Goal: Task Accomplishment & Management: Use online tool/utility

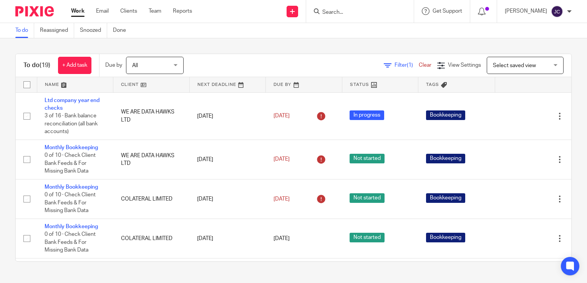
click at [355, 11] on input "Search" at bounding box center [355, 12] width 69 height 7
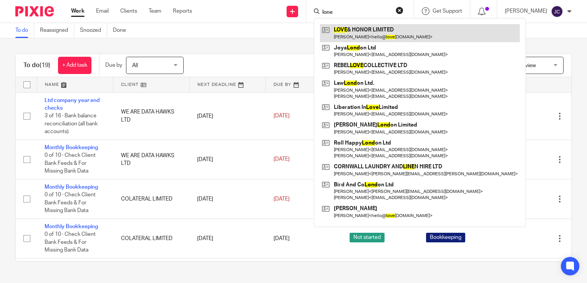
type input "lone"
click at [366, 33] on link at bounding box center [420, 33] width 200 height 18
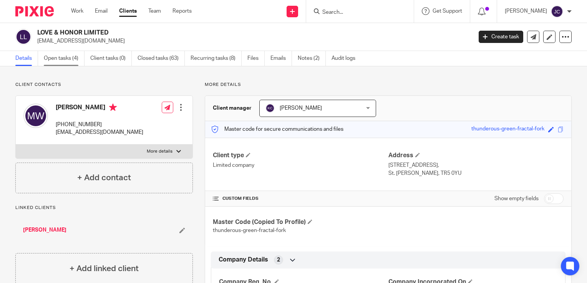
click at [70, 62] on link "Open tasks (4)" at bounding box center [64, 58] width 41 height 15
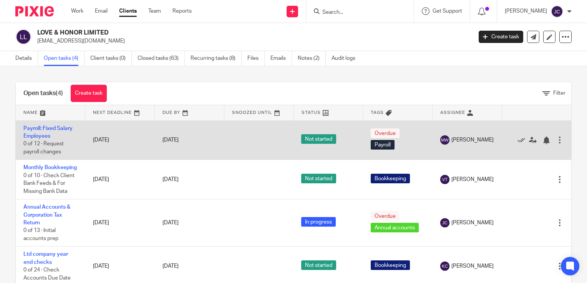
scroll to position [5, 0]
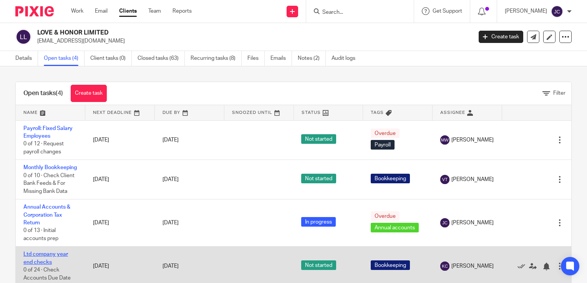
click at [58, 257] on link "Ltd company year end checks" at bounding box center [45, 258] width 45 height 13
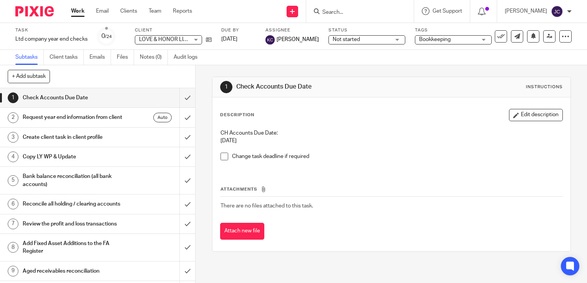
click at [122, 123] on div "Request year end information from client Auto" at bounding box center [97, 118] width 149 height 12
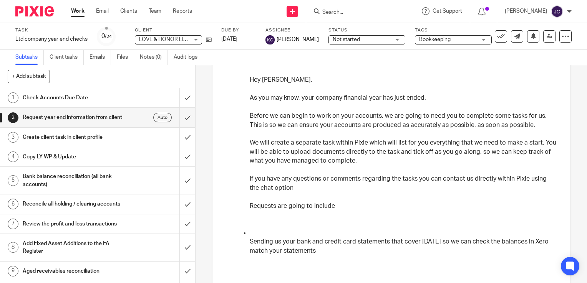
click at [96, 143] on h1 "Create client task in client profile" at bounding box center [72, 138] width 99 height 12
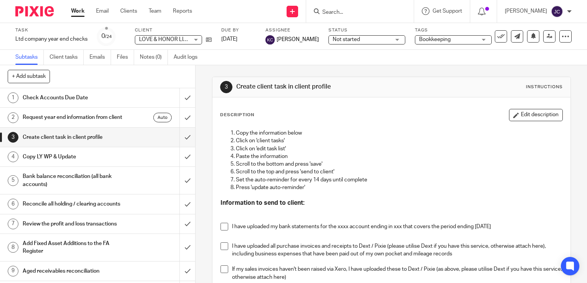
click at [103, 162] on h1 "Copy LY WP & Update" at bounding box center [72, 157] width 99 height 12
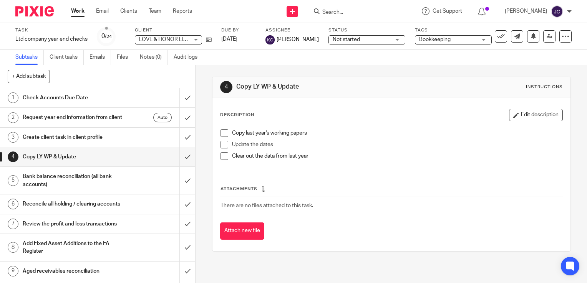
click at [220, 133] on span at bounding box center [224, 133] width 8 height 8
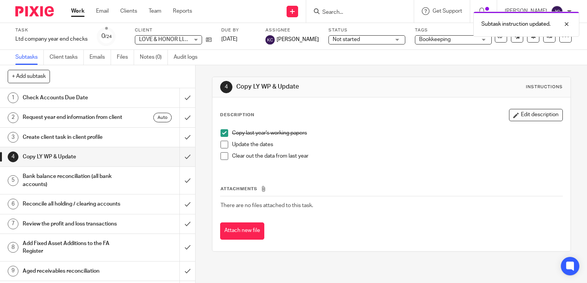
click at [223, 144] on span at bounding box center [224, 145] width 8 height 8
click at [223, 155] on span at bounding box center [224, 156] width 8 height 8
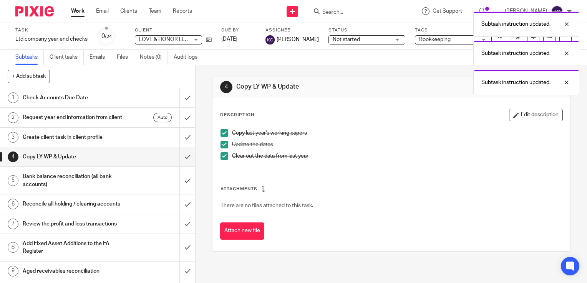
click at [98, 191] on h1 "Bank balance reconciliation (all bank accounts)" at bounding box center [72, 181] width 99 height 20
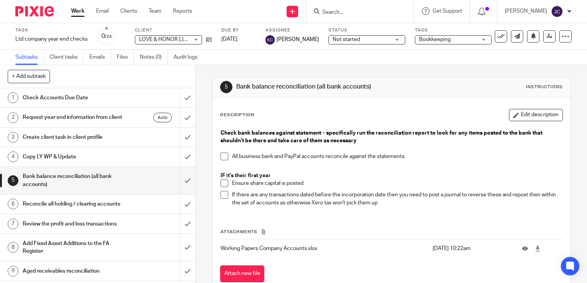
click at [225, 158] on span at bounding box center [224, 157] width 8 height 8
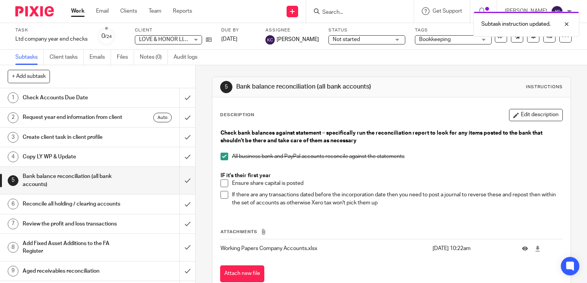
click at [221, 185] on span at bounding box center [224, 184] width 8 height 8
click at [221, 195] on span at bounding box center [224, 195] width 8 height 8
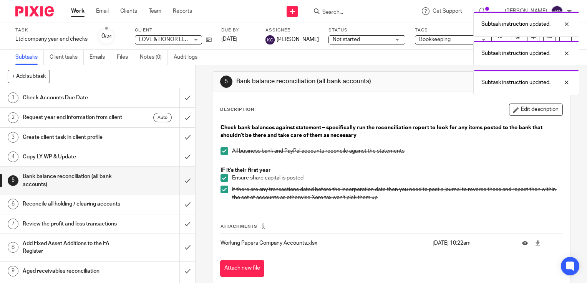
scroll to position [22, 0]
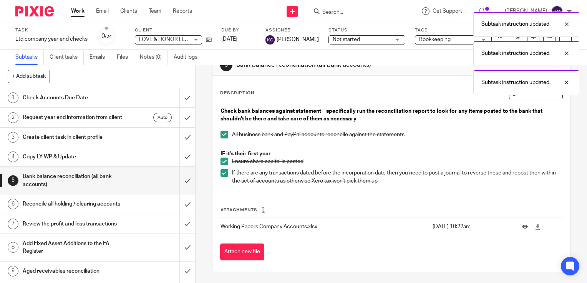
click at [131, 210] on div "Reconcile all holding / clearing accounts" at bounding box center [97, 205] width 149 height 12
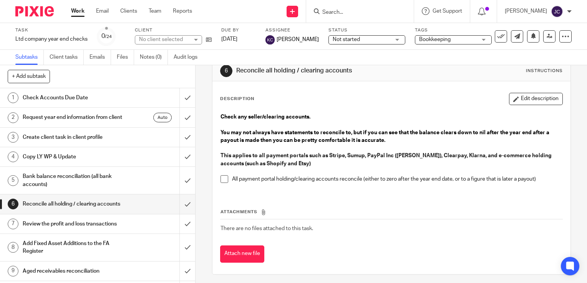
scroll to position [18, 0]
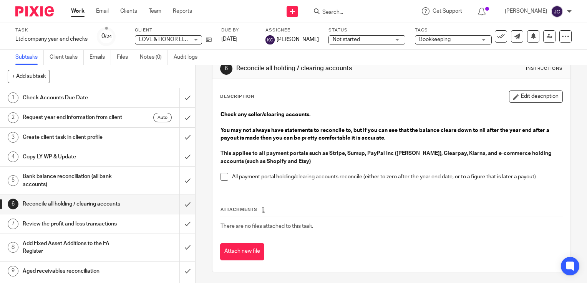
click at [223, 181] on li "All payment portal holding/clearing accounts reconcile (either to zero after th…" at bounding box center [391, 179] width 342 height 12
click at [222, 184] on li "All payment portal holding/clearing accounts reconcile (either to zero after th…" at bounding box center [391, 179] width 342 height 12
click at [222, 179] on span at bounding box center [224, 177] width 8 height 8
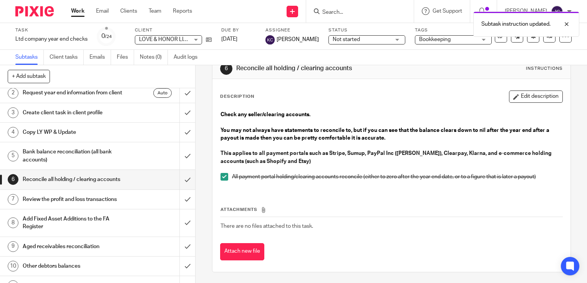
scroll to position [38, 0]
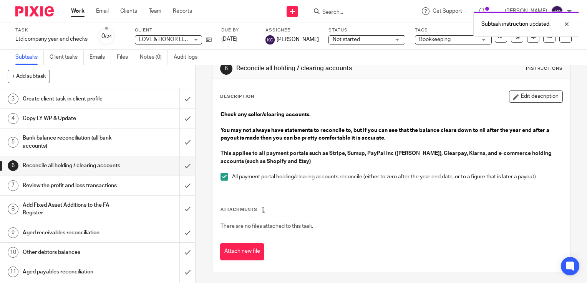
click at [111, 192] on h1 "Review the profit and loss transactions" at bounding box center [72, 186] width 99 height 12
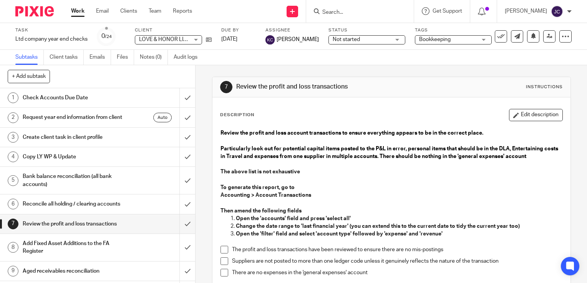
scroll to position [115, 0]
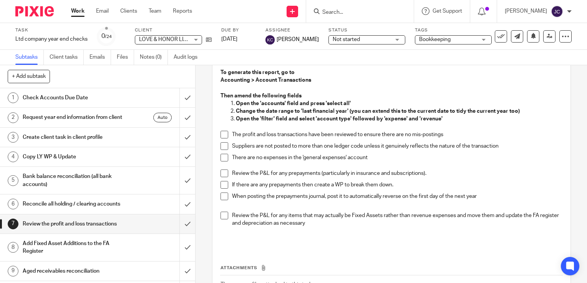
click at [226, 140] on li "The profit and loss transactions have been reviewed to ensure there are no mis-…" at bounding box center [391, 137] width 342 height 12
click at [225, 149] on span at bounding box center [224, 146] width 8 height 8
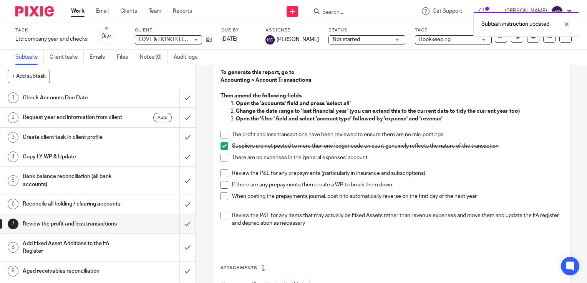
drag, startPoint x: 226, startPoint y: 152, endPoint x: 226, endPoint y: 136, distance: 15.4
click at [226, 151] on li "Suppliers are not posted to more than one ledger code unless it genuinely refle…" at bounding box center [391, 148] width 342 height 12
drag, startPoint x: 226, startPoint y: 130, endPoint x: 222, endPoint y: 135, distance: 5.8
click at [225, 131] on li "The profit and loss transactions have been reviewed to ensure there are no mis-…" at bounding box center [391, 137] width 342 height 12
click at [223, 135] on span at bounding box center [224, 135] width 8 height 8
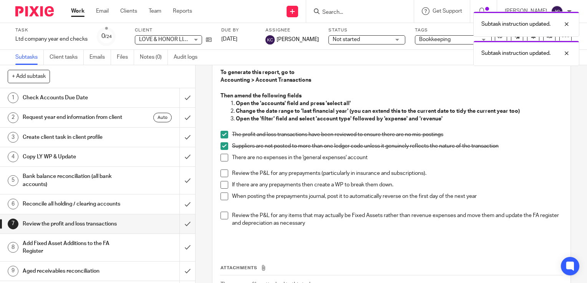
click at [221, 157] on span at bounding box center [224, 158] width 8 height 8
click at [223, 173] on span at bounding box center [224, 174] width 8 height 8
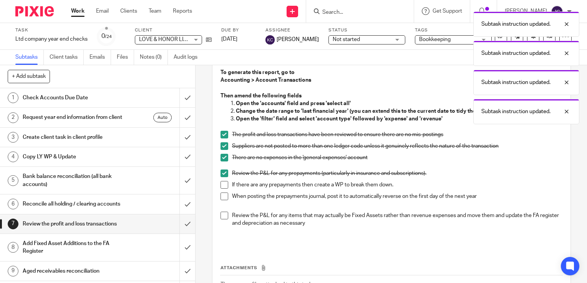
click at [222, 185] on span at bounding box center [224, 185] width 8 height 8
click at [221, 196] on span at bounding box center [224, 197] width 8 height 8
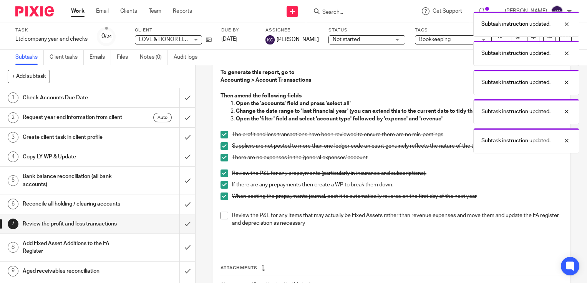
click at [223, 214] on span at bounding box center [224, 216] width 8 height 8
click at [130, 163] on div "Copy LY WP & Update" at bounding box center [97, 157] width 149 height 12
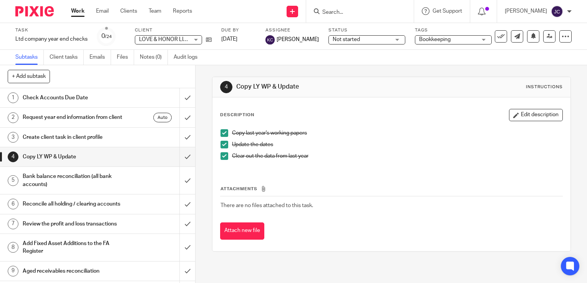
click at [121, 230] on div "Review the profit and loss transactions" at bounding box center [97, 225] width 149 height 12
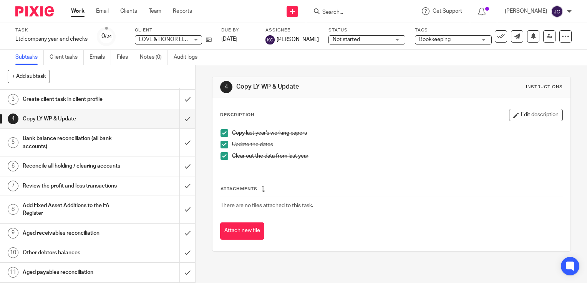
scroll to position [38, 0]
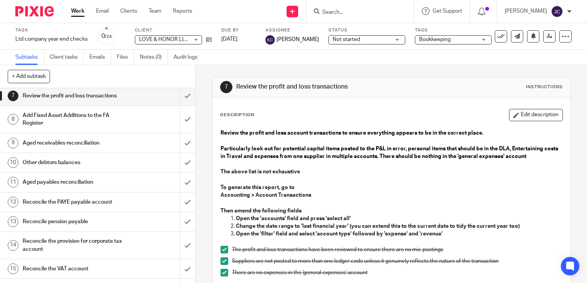
scroll to position [115, 0]
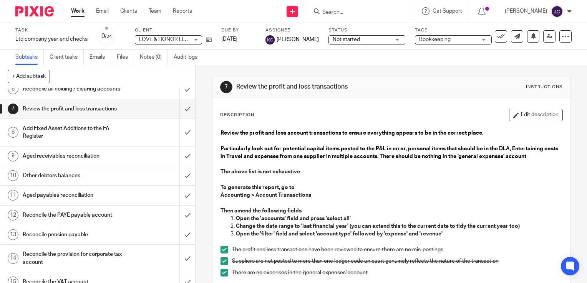
click at [129, 142] on div "Add Fixed Asset Additions to the FA Register" at bounding box center [97, 133] width 149 height 20
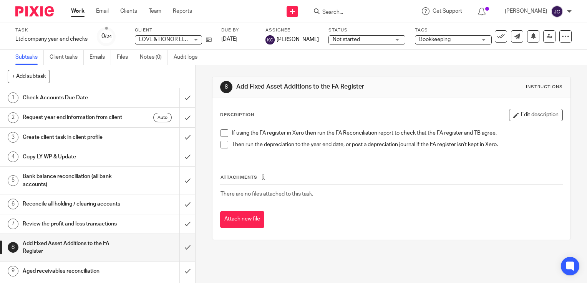
click at [220, 133] on span at bounding box center [224, 133] width 8 height 8
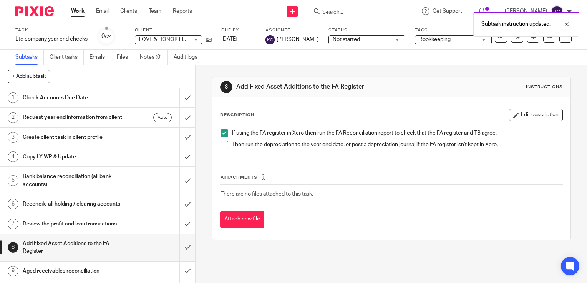
click at [224, 141] on span at bounding box center [224, 145] width 8 height 8
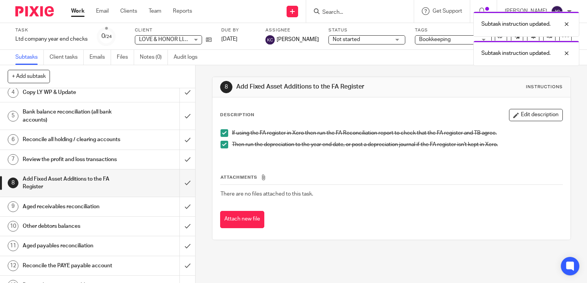
scroll to position [77, 0]
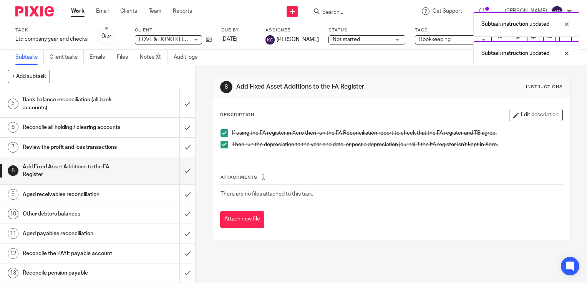
click at [95, 200] on h1 "Aged receivables reconciliation" at bounding box center [72, 195] width 99 height 12
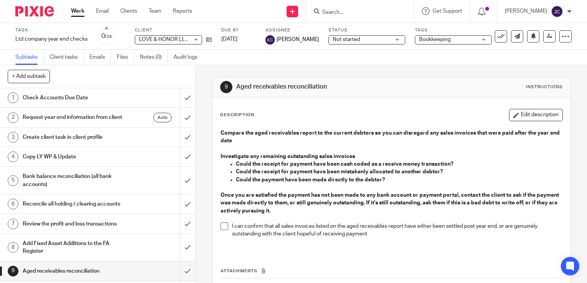
click at [224, 222] on p at bounding box center [391, 219] width 342 height 8
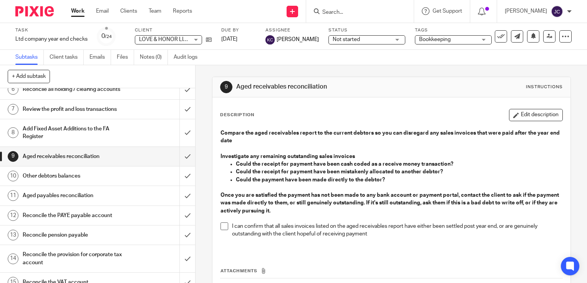
scroll to position [115, 0]
click at [222, 224] on span at bounding box center [224, 227] width 8 height 8
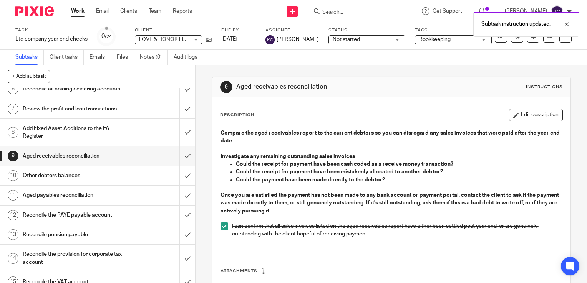
click at [136, 182] on div "Other debtors balances" at bounding box center [97, 176] width 149 height 12
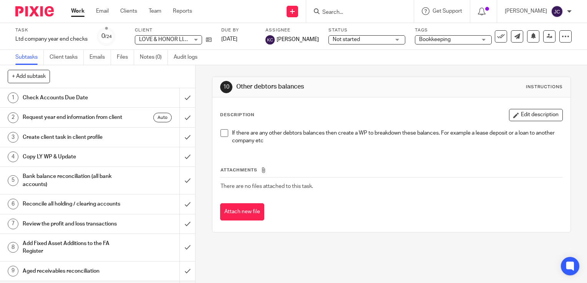
click at [224, 133] on span at bounding box center [224, 133] width 8 height 8
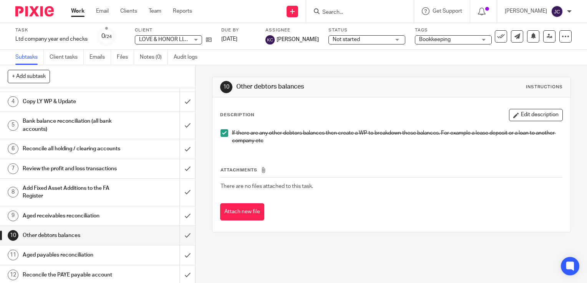
scroll to position [132, 0]
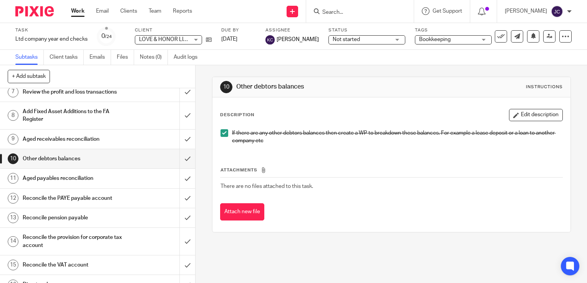
click at [120, 184] on div "Aged payables reconciliation" at bounding box center [97, 179] width 149 height 12
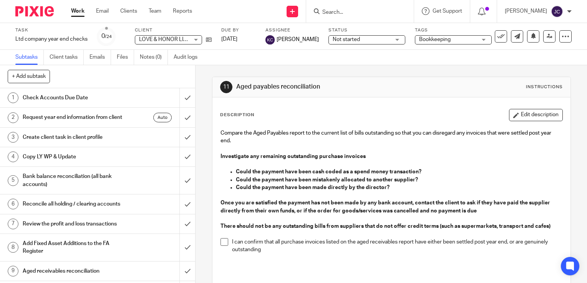
click at [223, 245] on span at bounding box center [224, 243] width 8 height 8
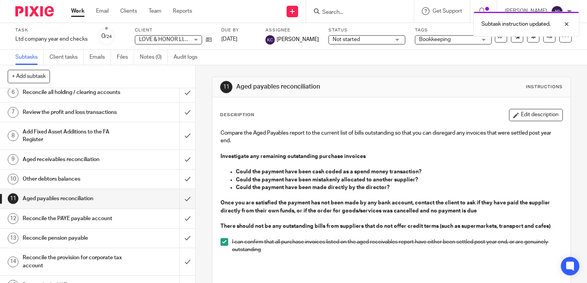
scroll to position [154, 0]
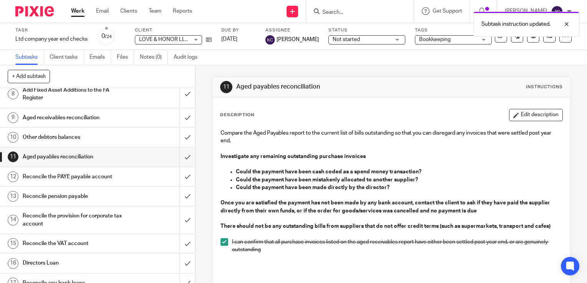
click at [129, 187] on link "12 Reconcile the PAYE payable account" at bounding box center [89, 176] width 179 height 19
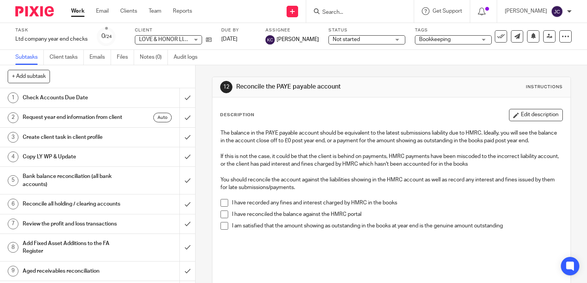
click at [220, 199] on p at bounding box center [391, 196] width 342 height 8
click at [220, 205] on span at bounding box center [224, 203] width 8 height 8
click at [222, 212] on span at bounding box center [224, 215] width 8 height 8
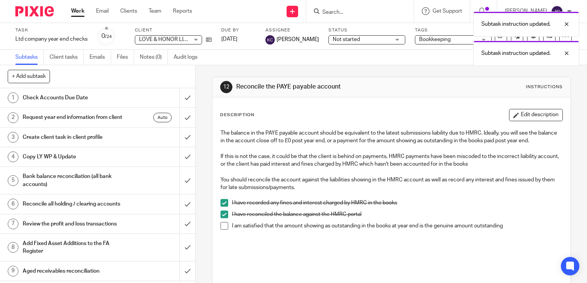
click at [223, 222] on span at bounding box center [224, 226] width 8 height 8
click at [222, 225] on span at bounding box center [224, 226] width 8 height 8
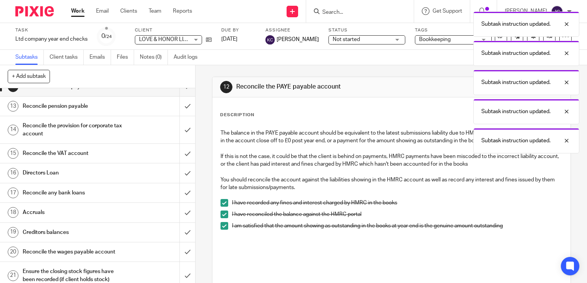
scroll to position [230, 0]
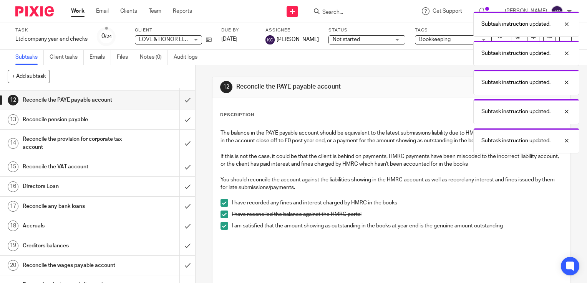
click at [119, 126] on div "Reconcile pension payable" at bounding box center [97, 120] width 149 height 12
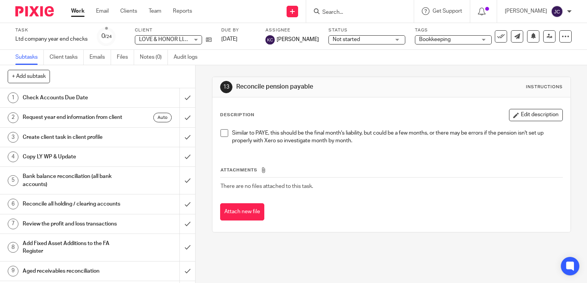
click at [223, 136] on span at bounding box center [224, 133] width 8 height 8
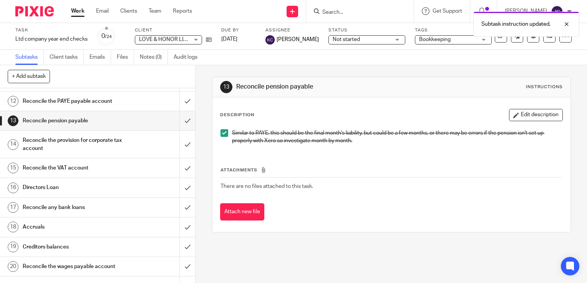
scroll to position [230, 0]
click at [138, 153] on div "Reconcile the provision for corporate tax account" at bounding box center [97, 144] width 149 height 20
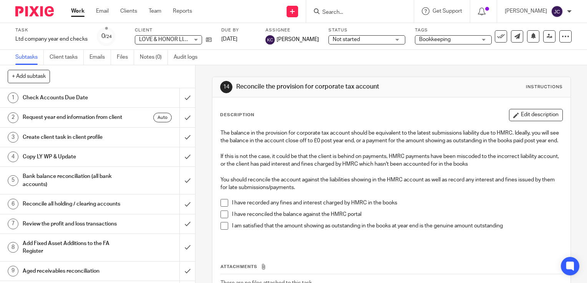
click at [220, 207] on span at bounding box center [224, 203] width 8 height 8
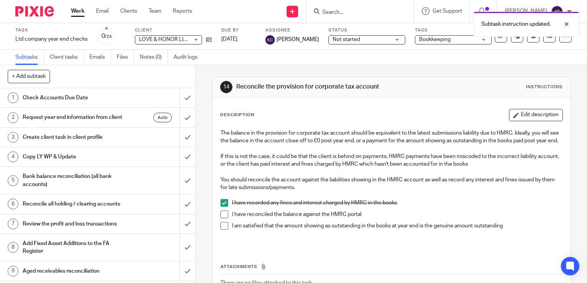
click at [220, 219] on span at bounding box center [224, 215] width 8 height 8
click at [222, 230] on span at bounding box center [224, 226] width 8 height 8
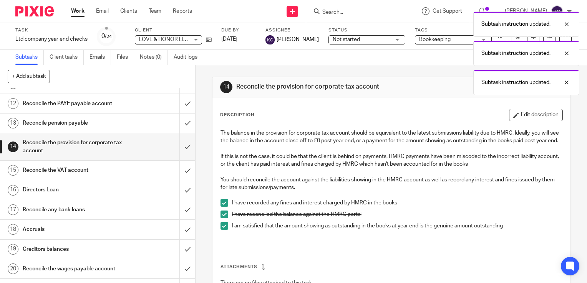
scroll to position [269, 0]
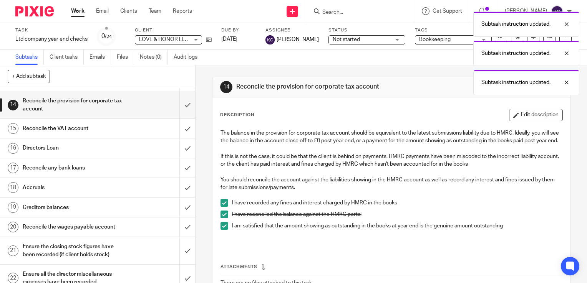
click at [110, 134] on h1 "Reconcile the VAT account" at bounding box center [72, 129] width 99 height 12
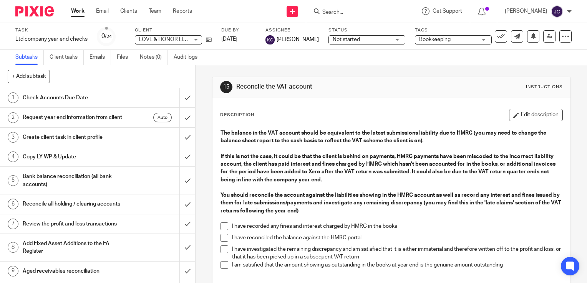
scroll to position [77, 0]
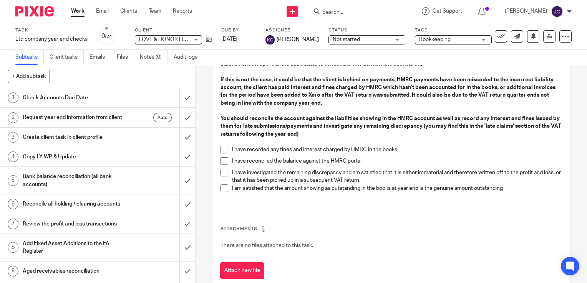
click at [223, 151] on span at bounding box center [224, 150] width 8 height 8
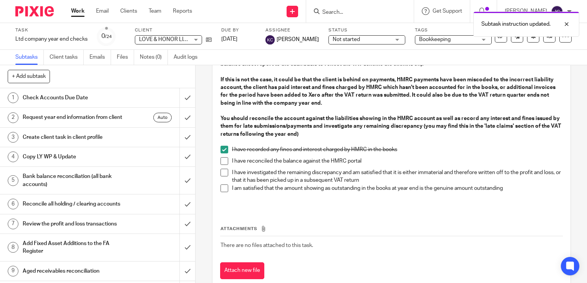
click at [223, 164] on span at bounding box center [224, 161] width 8 height 8
click at [222, 171] on span at bounding box center [224, 173] width 8 height 8
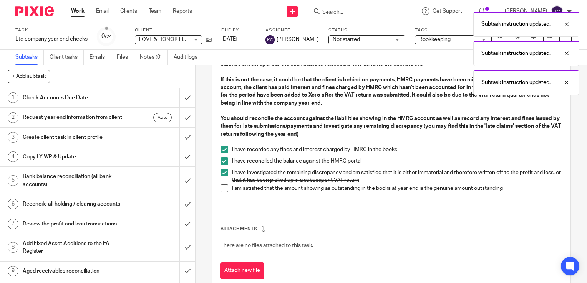
click at [224, 189] on span at bounding box center [224, 189] width 8 height 8
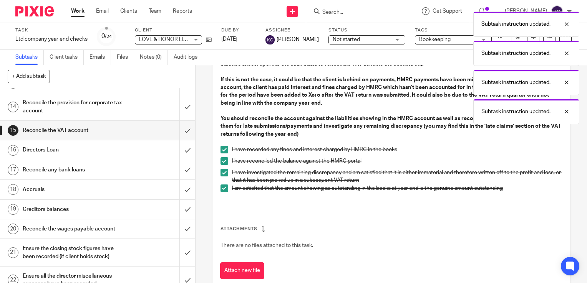
scroll to position [269, 0]
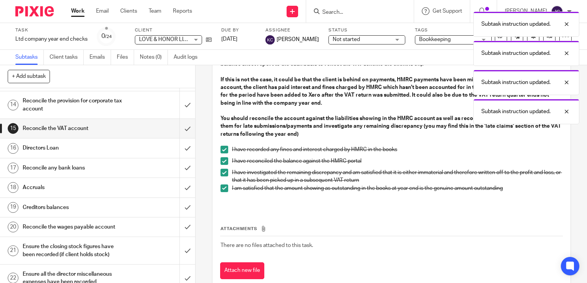
click at [108, 154] on h1 "Directors Loan" at bounding box center [72, 148] width 99 height 12
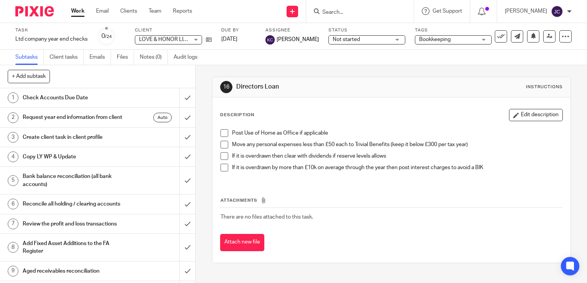
click at [224, 133] on span at bounding box center [224, 133] width 8 height 8
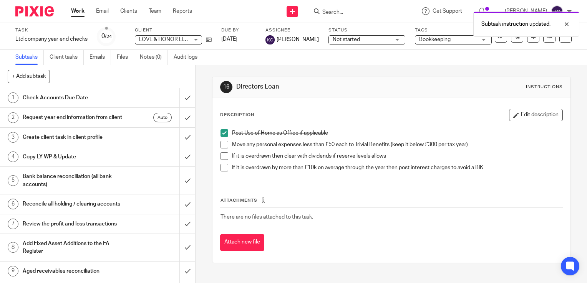
click at [224, 142] on span at bounding box center [224, 145] width 8 height 8
click at [223, 155] on span at bounding box center [224, 156] width 8 height 8
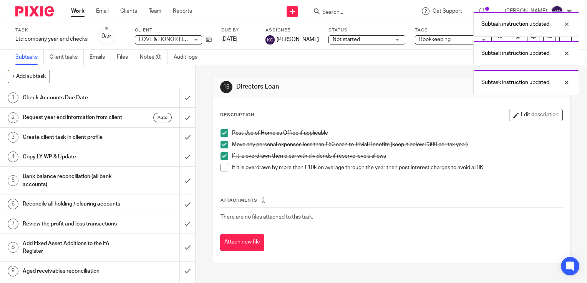
click at [221, 166] on span at bounding box center [224, 168] width 8 height 8
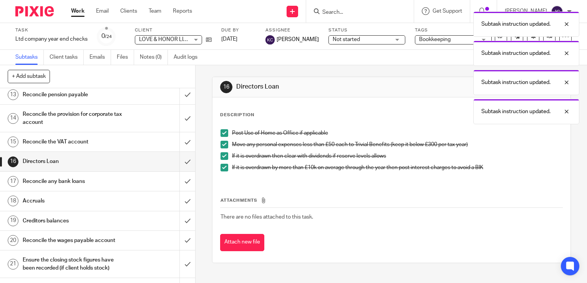
scroll to position [269, 0]
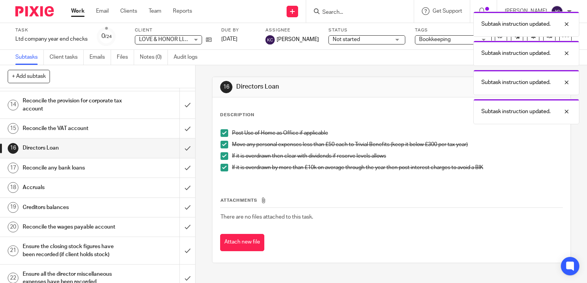
click at [97, 178] on link "17 Reconcile any bank loans" at bounding box center [89, 168] width 179 height 19
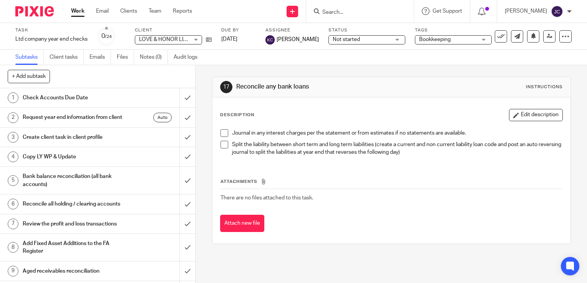
click at [224, 137] on li "Journal in any interest charges per the statement or from estimates if no state…" at bounding box center [391, 135] width 342 height 12
click at [224, 133] on span at bounding box center [224, 133] width 8 height 8
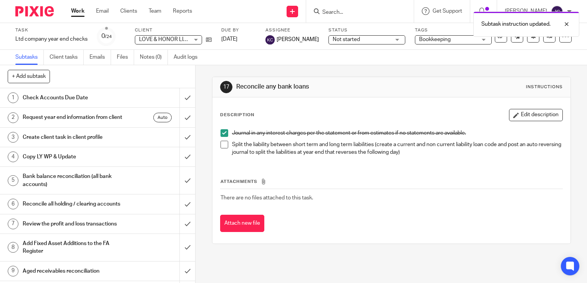
click at [223, 142] on span at bounding box center [224, 145] width 8 height 8
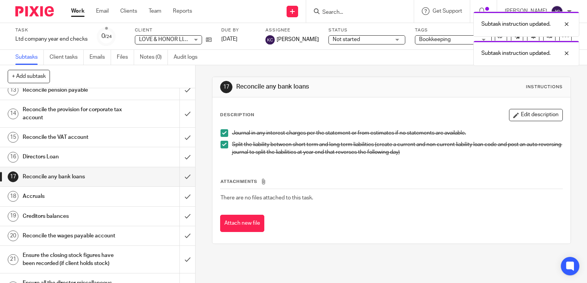
scroll to position [346, 0]
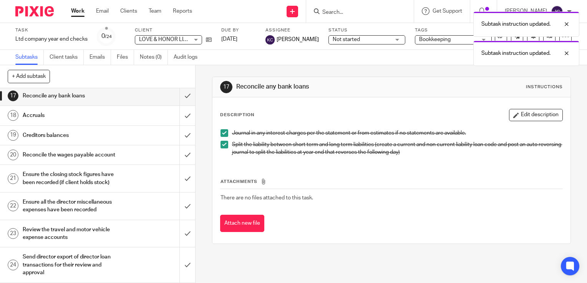
click at [96, 121] on h1 "Accruals" at bounding box center [72, 116] width 99 height 12
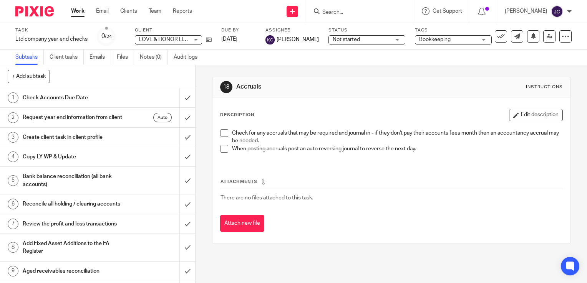
click at [223, 134] on span at bounding box center [224, 133] width 8 height 8
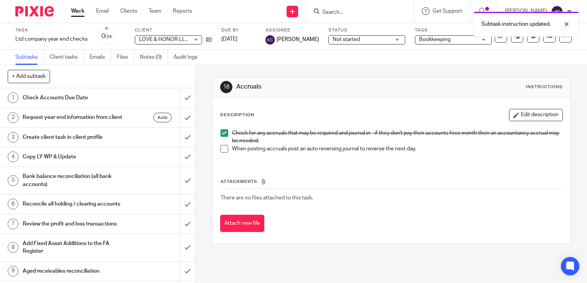
click at [224, 147] on span at bounding box center [224, 149] width 8 height 8
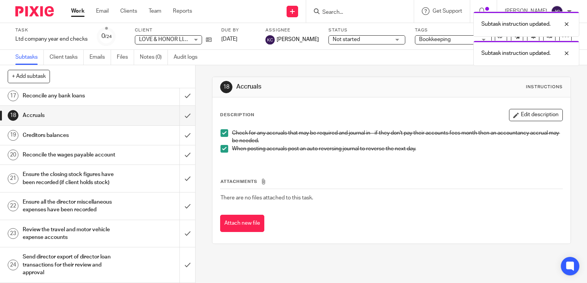
scroll to position [362, 0]
click at [120, 139] on div "Creditors balances" at bounding box center [97, 136] width 149 height 12
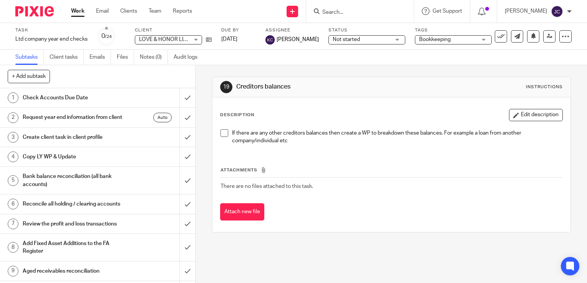
click at [222, 136] on span at bounding box center [224, 133] width 8 height 8
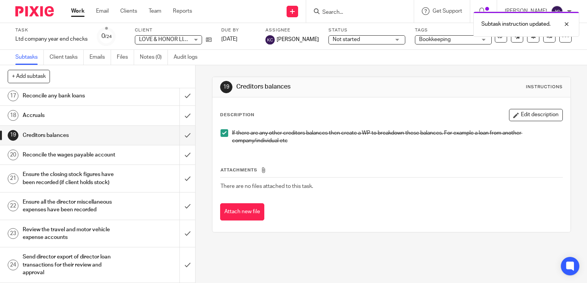
scroll to position [362, 0]
click at [129, 154] on div "Reconcile the wages payable account" at bounding box center [97, 155] width 149 height 12
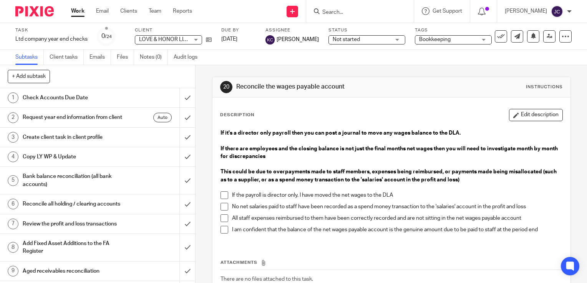
click at [224, 195] on span at bounding box center [224, 196] width 8 height 8
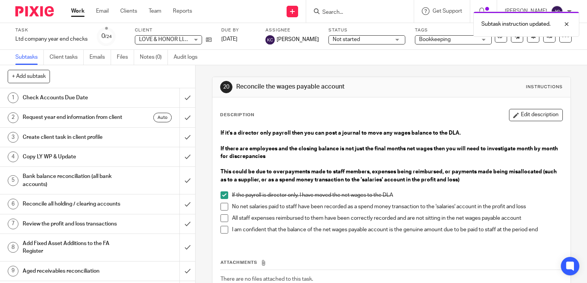
click at [222, 205] on span at bounding box center [224, 207] width 8 height 8
click at [220, 220] on span at bounding box center [224, 219] width 8 height 8
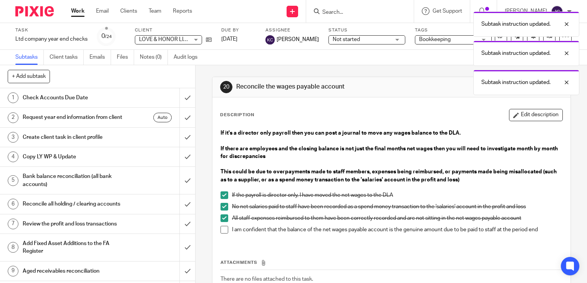
click at [220, 232] on span at bounding box center [224, 230] width 8 height 8
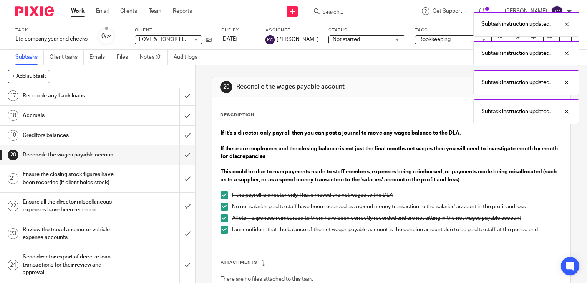
scroll to position [362, 0]
click at [124, 180] on div "Ensure the closing stock figures have been recorded (if client holds stock)" at bounding box center [97, 179] width 149 height 20
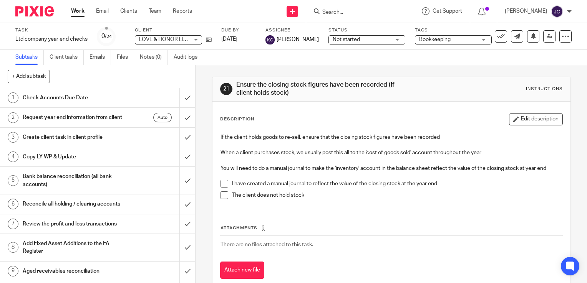
click at [221, 185] on span at bounding box center [224, 184] width 8 height 8
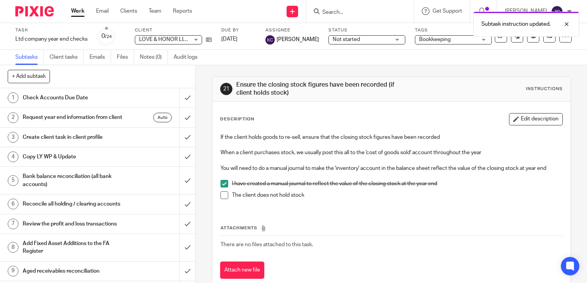
click at [223, 194] on span at bounding box center [224, 196] width 8 height 8
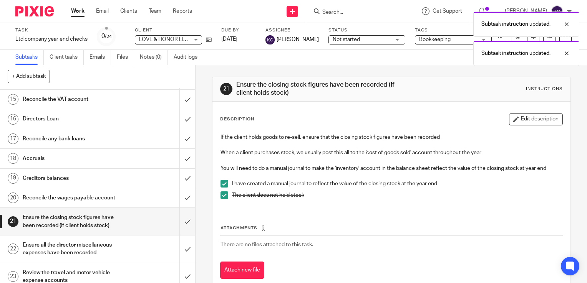
scroll to position [362, 0]
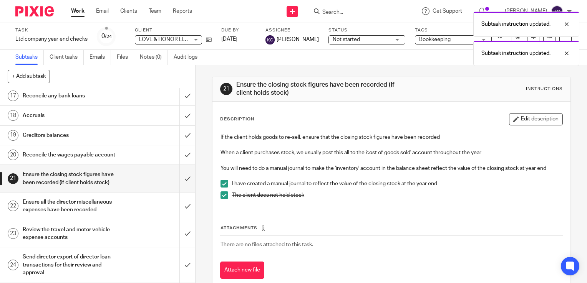
click at [136, 205] on div "Ensure all the director miscellaneous expenses have been recorded" at bounding box center [97, 207] width 149 height 20
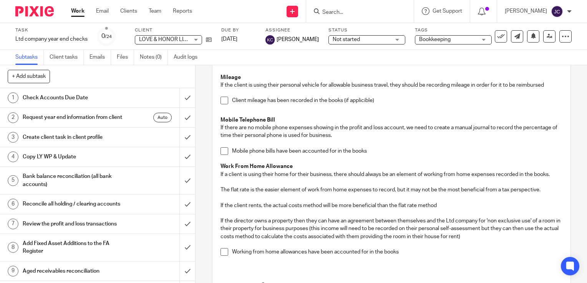
scroll to position [267, 0]
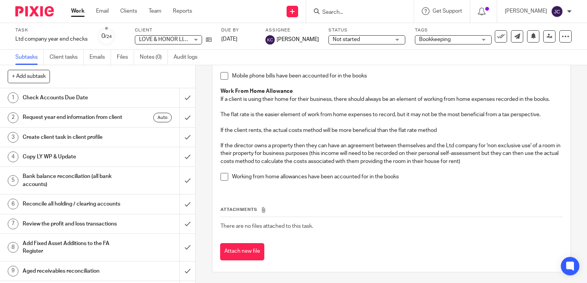
click at [223, 175] on span at bounding box center [224, 177] width 8 height 8
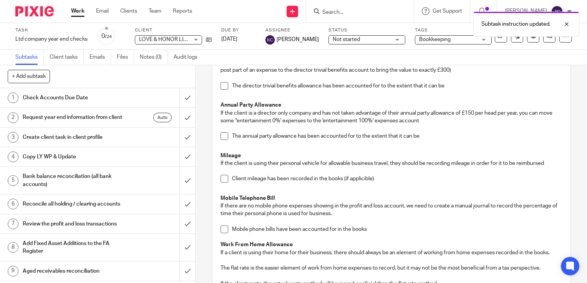
scroll to position [0, 0]
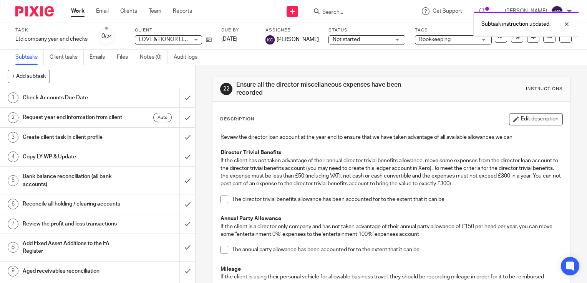
click at [225, 199] on span at bounding box center [224, 200] width 8 height 8
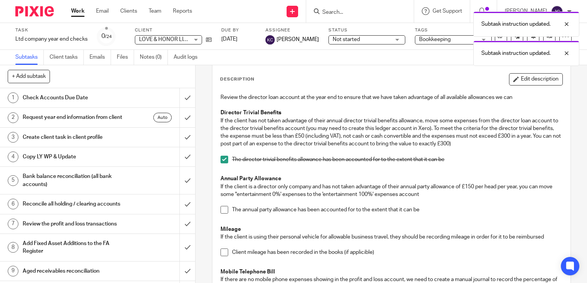
scroll to position [77, 0]
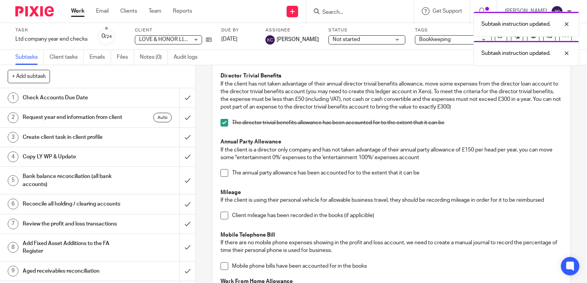
click at [223, 173] on span at bounding box center [224, 173] width 8 height 8
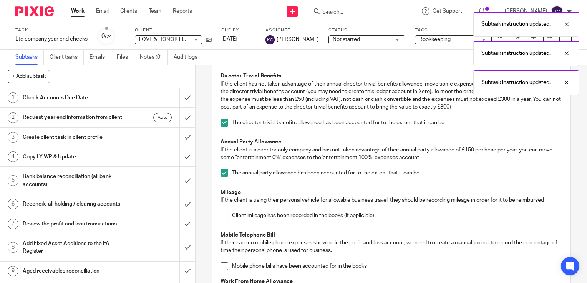
click at [221, 218] on span at bounding box center [224, 216] width 8 height 8
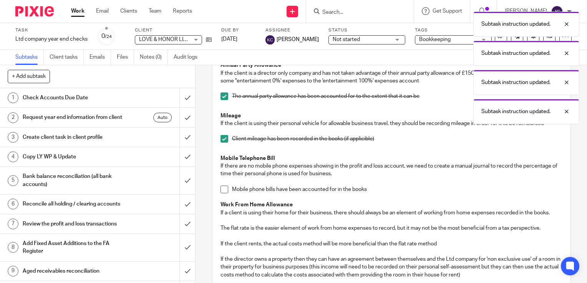
drag, startPoint x: 223, startPoint y: 188, endPoint x: 222, endPoint y: 194, distance: 6.2
click at [222, 188] on span at bounding box center [224, 190] width 8 height 8
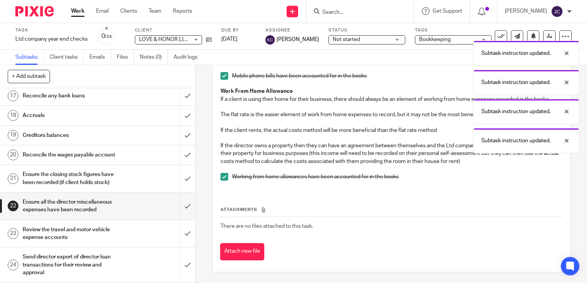
scroll to position [362, 0]
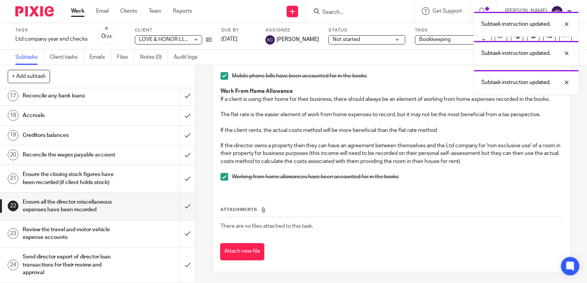
click at [135, 239] on div "Review the travel and motor vehicle expense accounts" at bounding box center [97, 234] width 149 height 20
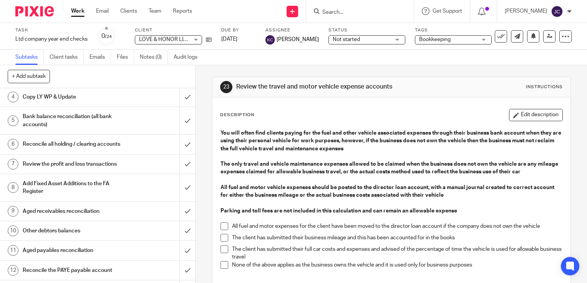
scroll to position [77, 0]
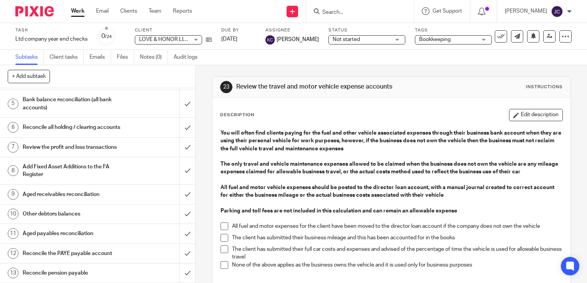
click at [221, 226] on span at bounding box center [224, 227] width 8 height 8
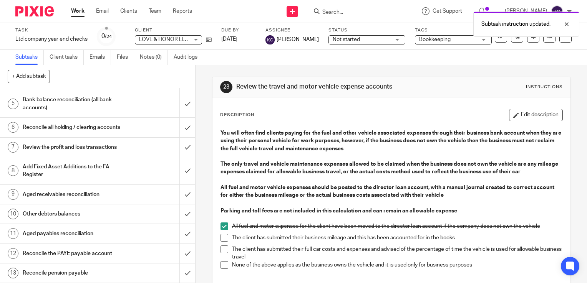
click at [224, 242] on span at bounding box center [224, 238] width 8 height 8
click at [222, 247] on span at bounding box center [224, 250] width 8 height 8
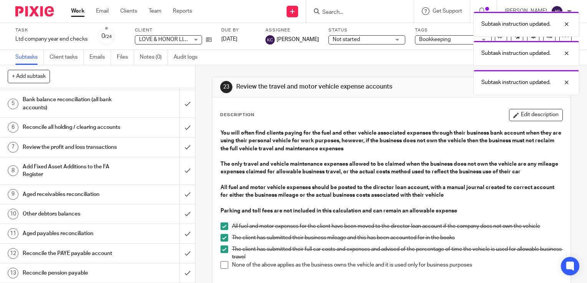
click at [223, 269] on li "None of the above applies as the business owns the vehicle and it is used only …" at bounding box center [391, 268] width 342 height 12
click at [221, 262] on span at bounding box center [224, 266] width 8 height 8
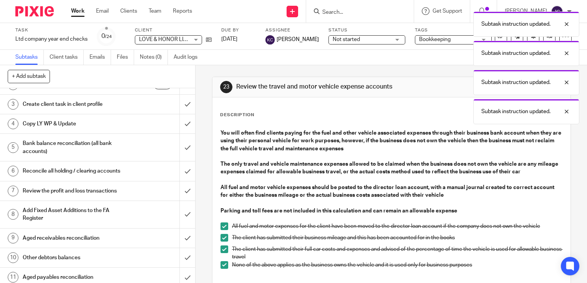
scroll to position [0, 0]
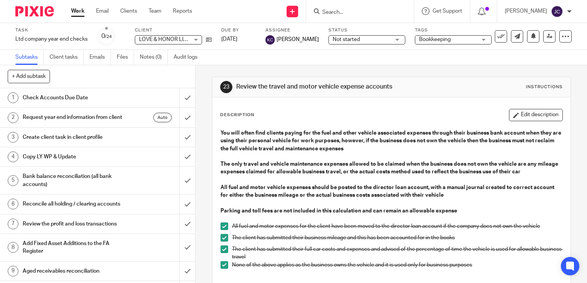
click at [350, 13] on input "Search" at bounding box center [355, 12] width 69 height 7
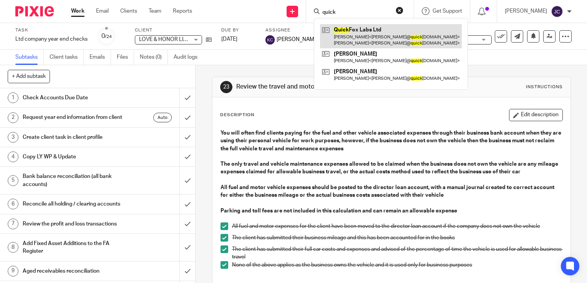
type input "quick"
click at [383, 35] on link at bounding box center [391, 36] width 142 height 24
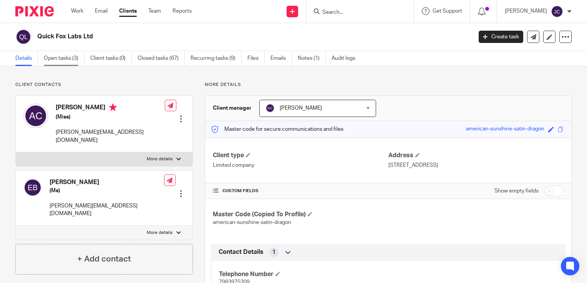
click at [65, 61] on link "Open tasks (3)" at bounding box center [64, 58] width 41 height 15
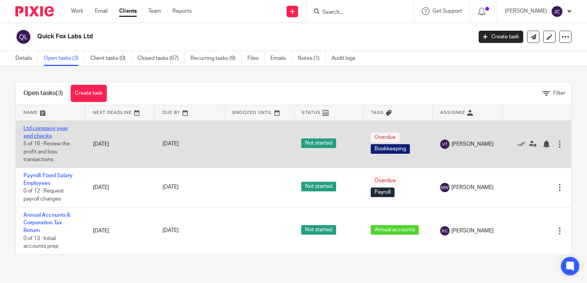
click at [47, 134] on link "Ltd company year end checks" at bounding box center [45, 132] width 45 height 13
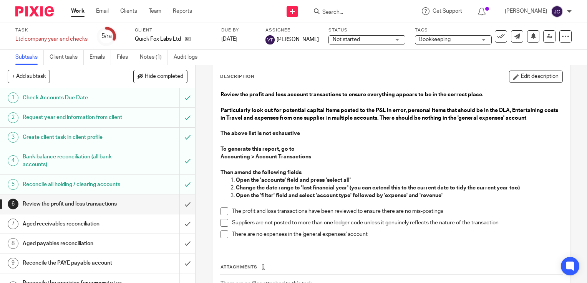
click at [102, 123] on h1 "Request year end information from client" at bounding box center [72, 118] width 99 height 12
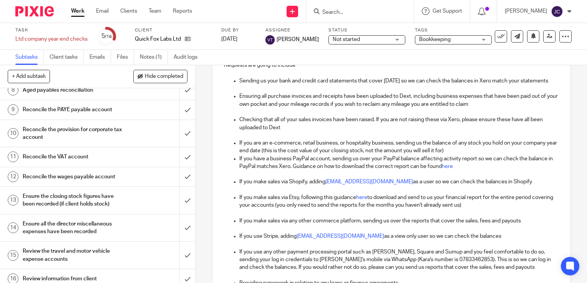
scroll to position [331, 0]
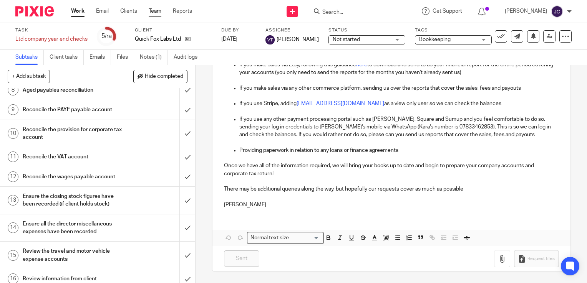
click at [155, 15] on link "Team" at bounding box center [155, 11] width 13 height 8
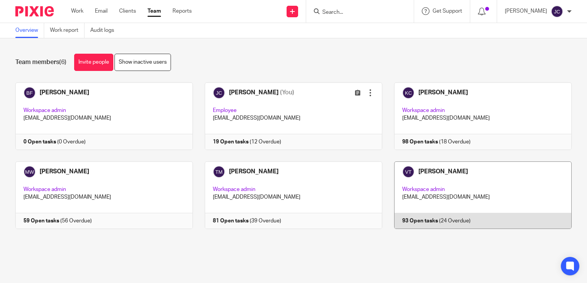
click at [474, 173] on link at bounding box center [476, 196] width 189 height 68
click at [444, 170] on link at bounding box center [476, 196] width 189 height 68
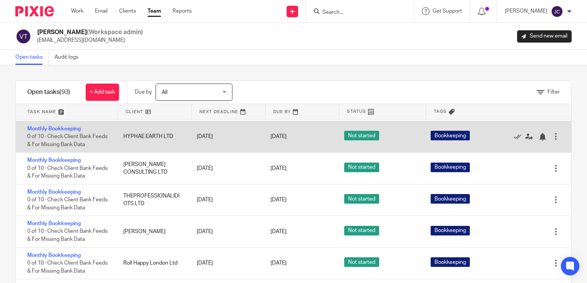
scroll to position [1306, 0]
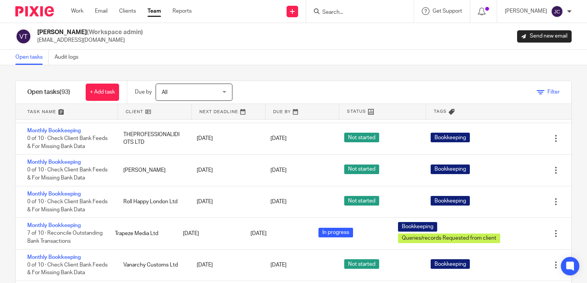
click at [547, 94] on span "Filter" at bounding box center [553, 91] width 12 height 5
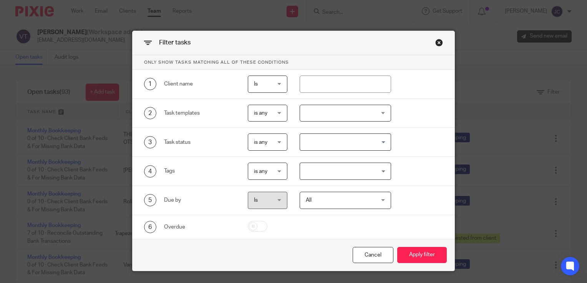
click at [318, 106] on div at bounding box center [346, 113] width 92 height 17
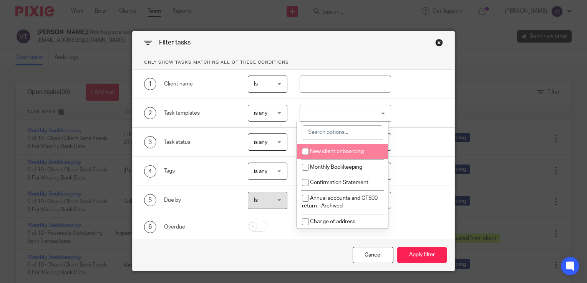
click at [333, 133] on input "search" at bounding box center [343, 133] width 80 height 15
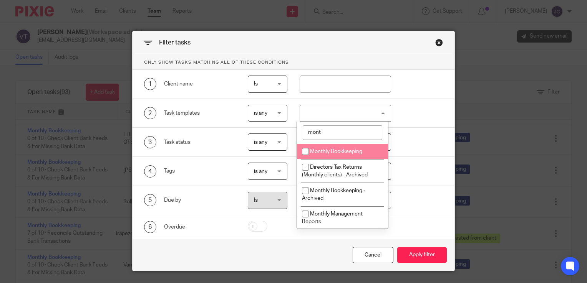
type input "mont"
click at [345, 151] on span "Monthly Bookkeeping" at bounding box center [336, 151] width 52 height 5
checkbox input "true"
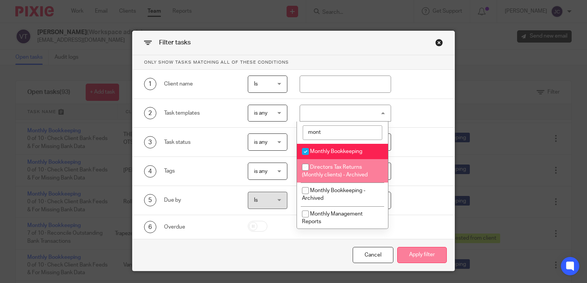
click at [426, 255] on button "Apply filter" at bounding box center [422, 255] width 50 height 17
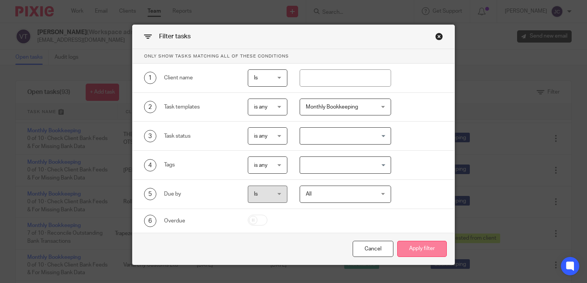
scroll to position [18, 0]
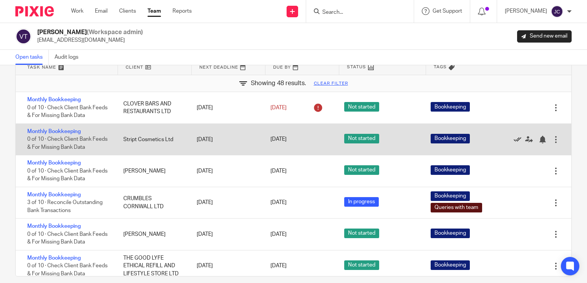
click at [514, 142] on icon at bounding box center [518, 140] width 8 height 8
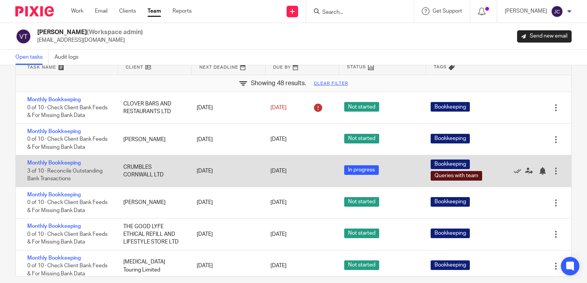
scroll to position [6, 0]
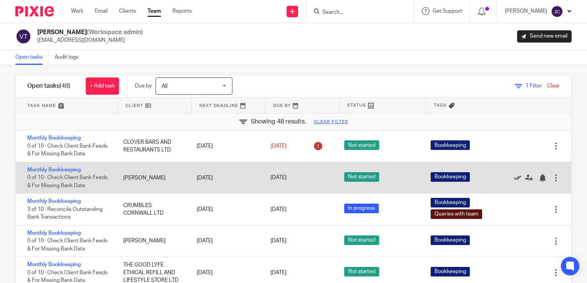
click at [514, 179] on icon at bounding box center [518, 178] width 8 height 8
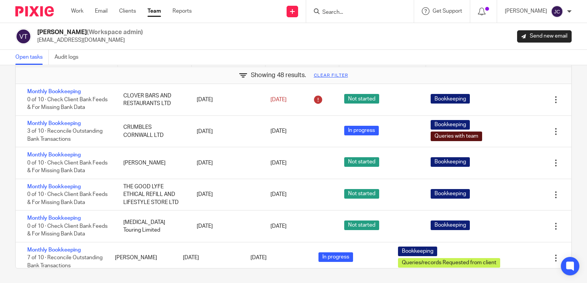
scroll to position [0, 0]
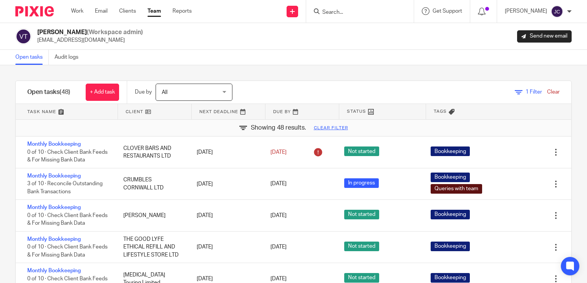
drag, startPoint x: 369, startPoint y: 70, endPoint x: 379, endPoint y: 70, distance: 10.0
click at [379, 70] on div "Filter tasks Only show tasks matching all of these conditions 1 Client name Is …" at bounding box center [293, 174] width 587 height 218
drag, startPoint x: 375, startPoint y: 67, endPoint x: 381, endPoint y: 67, distance: 6.2
click at [381, 67] on div "Filter tasks Only show tasks matching all of these conditions 1 Client name Is …" at bounding box center [293, 174] width 587 height 218
drag, startPoint x: 383, startPoint y: 65, endPoint x: 391, endPoint y: 70, distance: 8.8
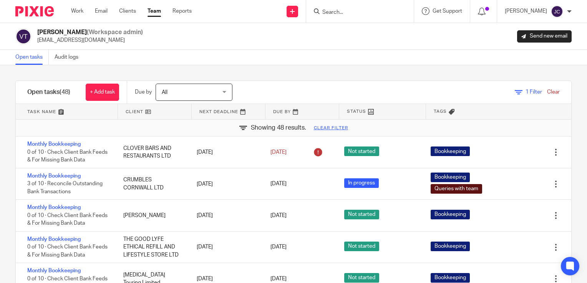
click at [391, 70] on div "Filter tasks Only show tasks matching all of these conditions 1 Client name Is …" at bounding box center [293, 174] width 587 height 218
click at [385, 75] on div "Filter tasks Only show tasks matching all of these conditions 1 Client name Is …" at bounding box center [293, 174] width 587 height 218
